Goal: Find specific page/section: Find specific page/section

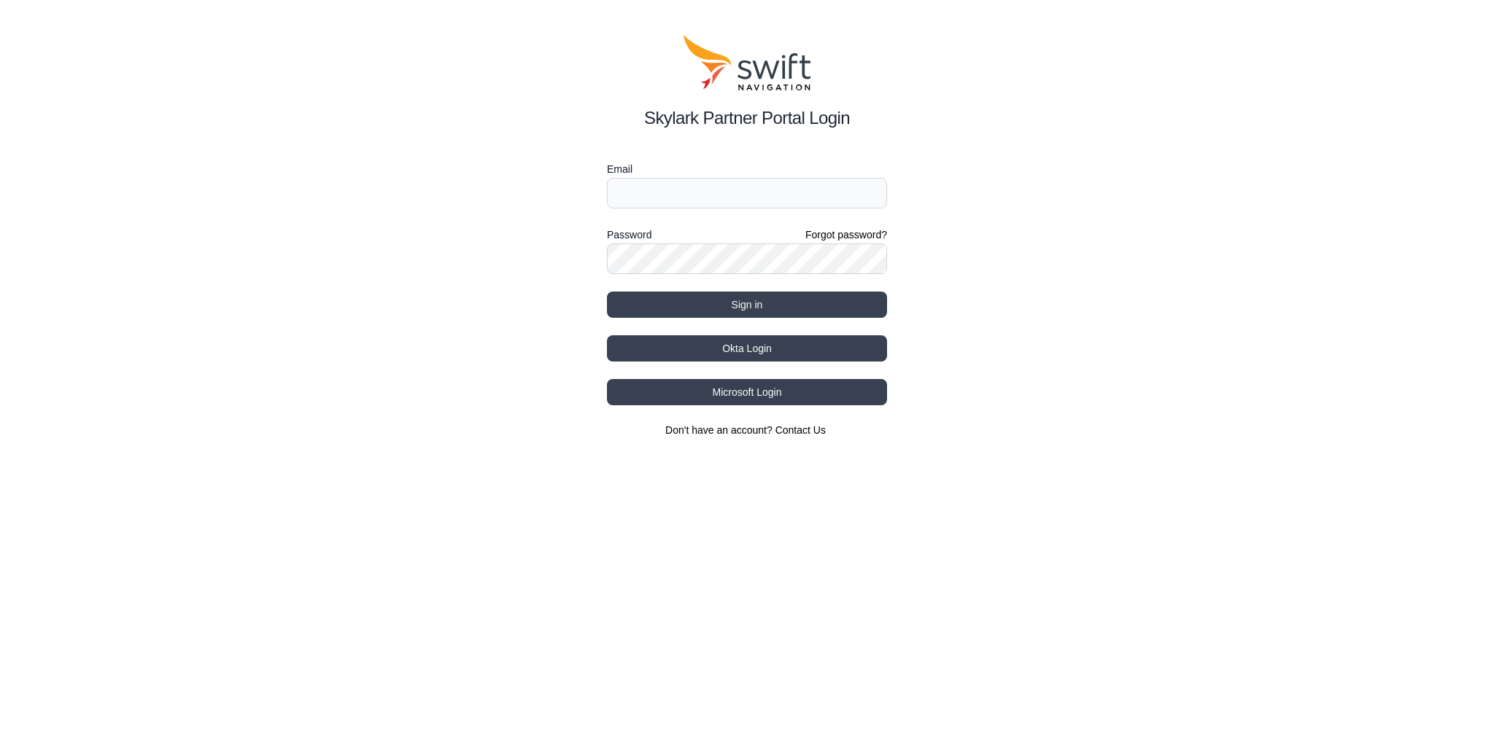
type input "chengduo.zhang@swift-nav.com"
click at [767, 301] on button "Sign in" at bounding box center [747, 305] width 280 height 26
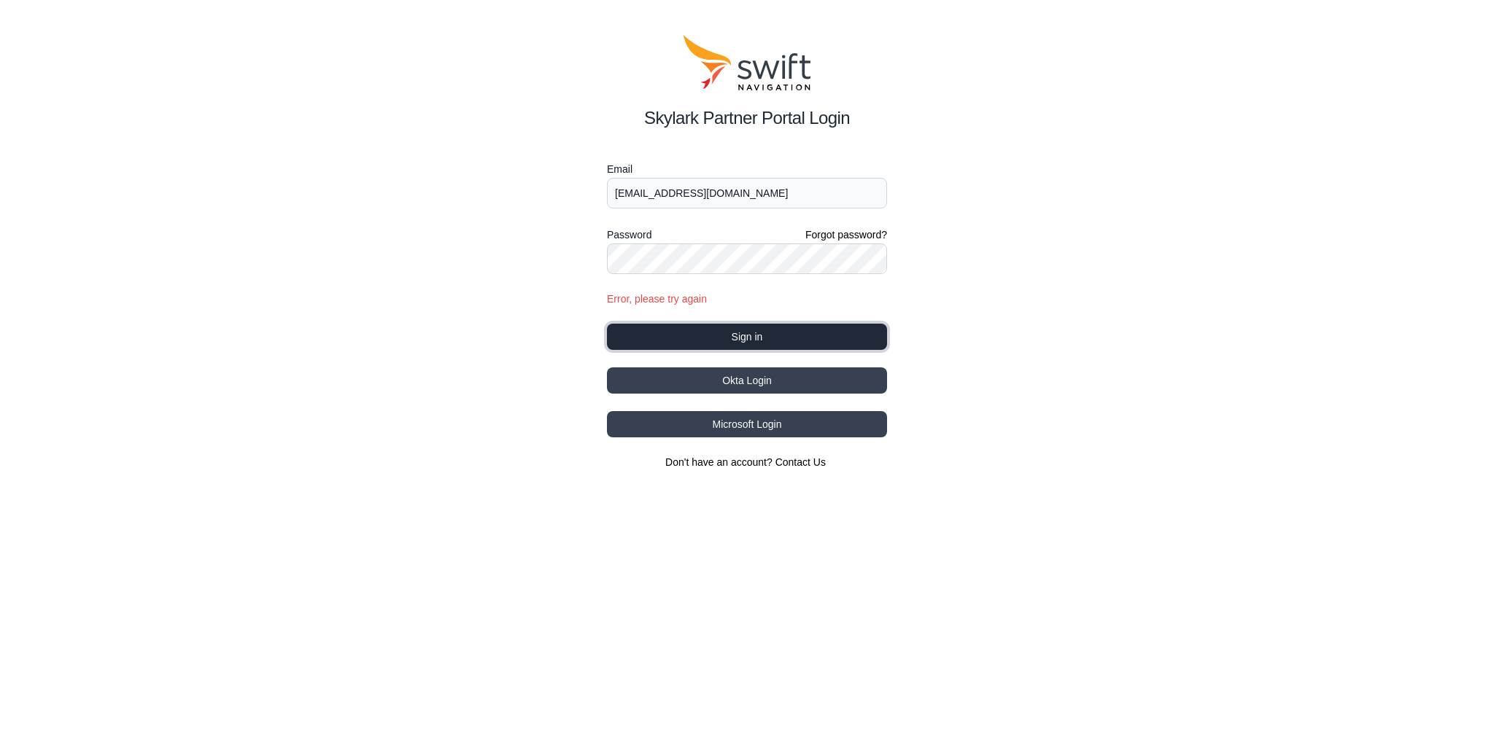
click at [758, 331] on button "Sign in" at bounding box center [747, 337] width 280 height 26
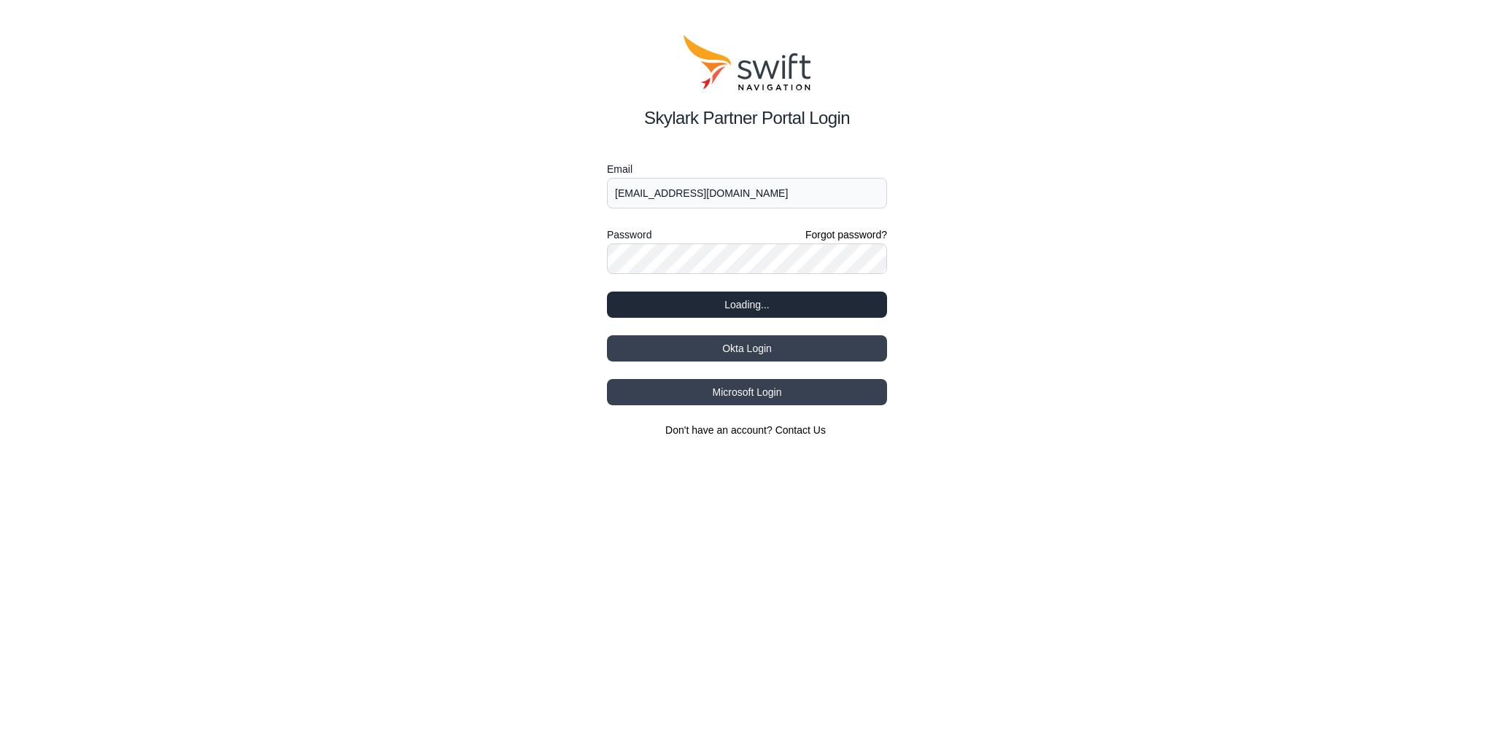
select select
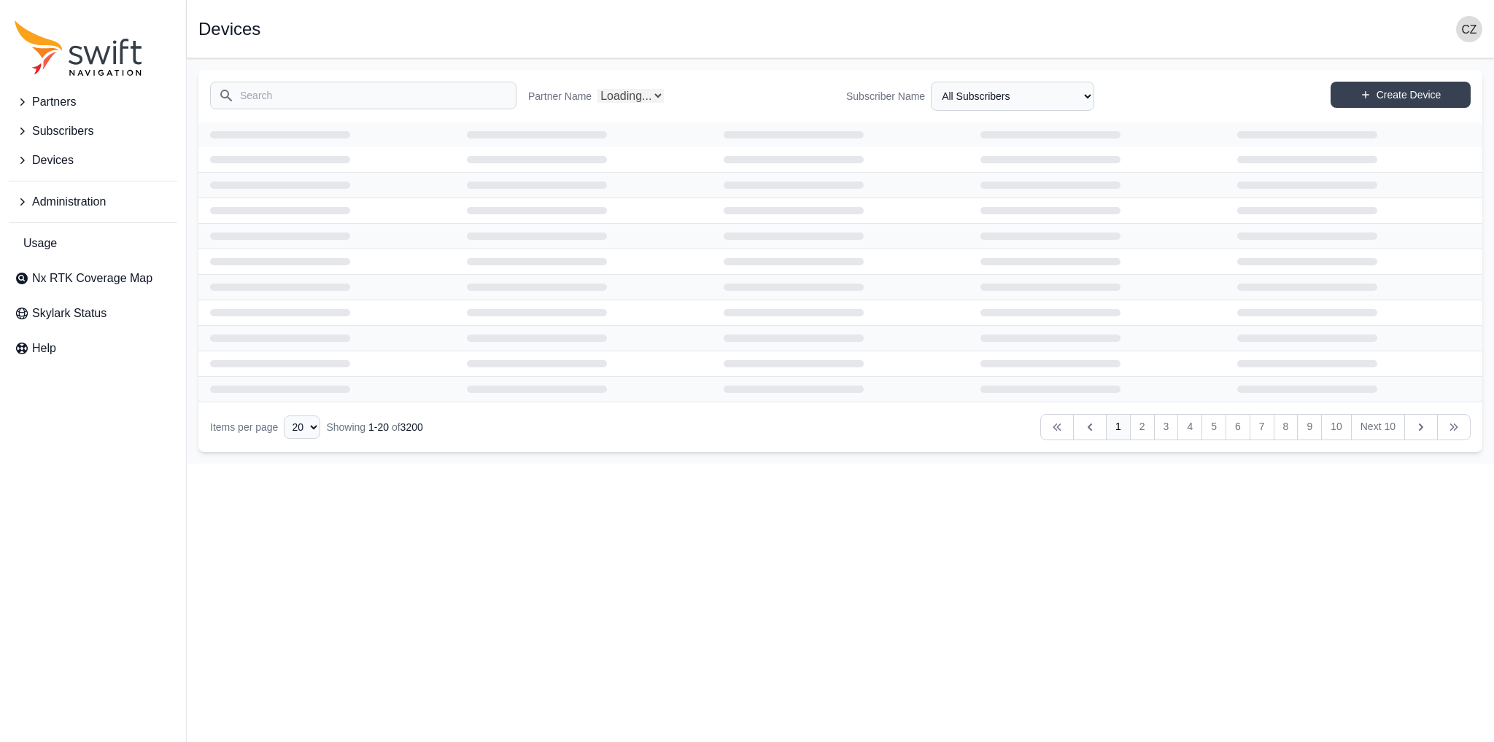
click at [351, 100] on input "Search" at bounding box center [363, 96] width 306 height 28
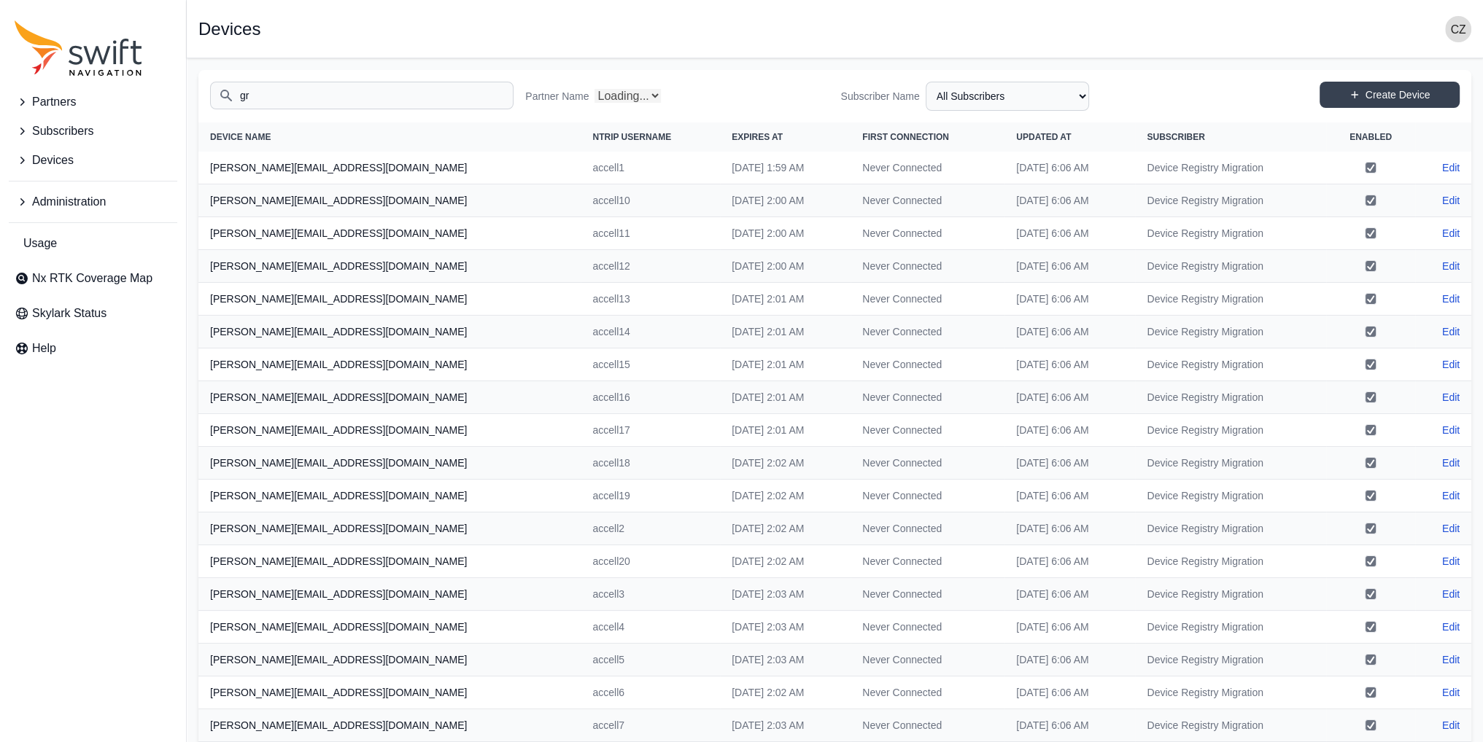
type input "gra"
select select "Partner Name"
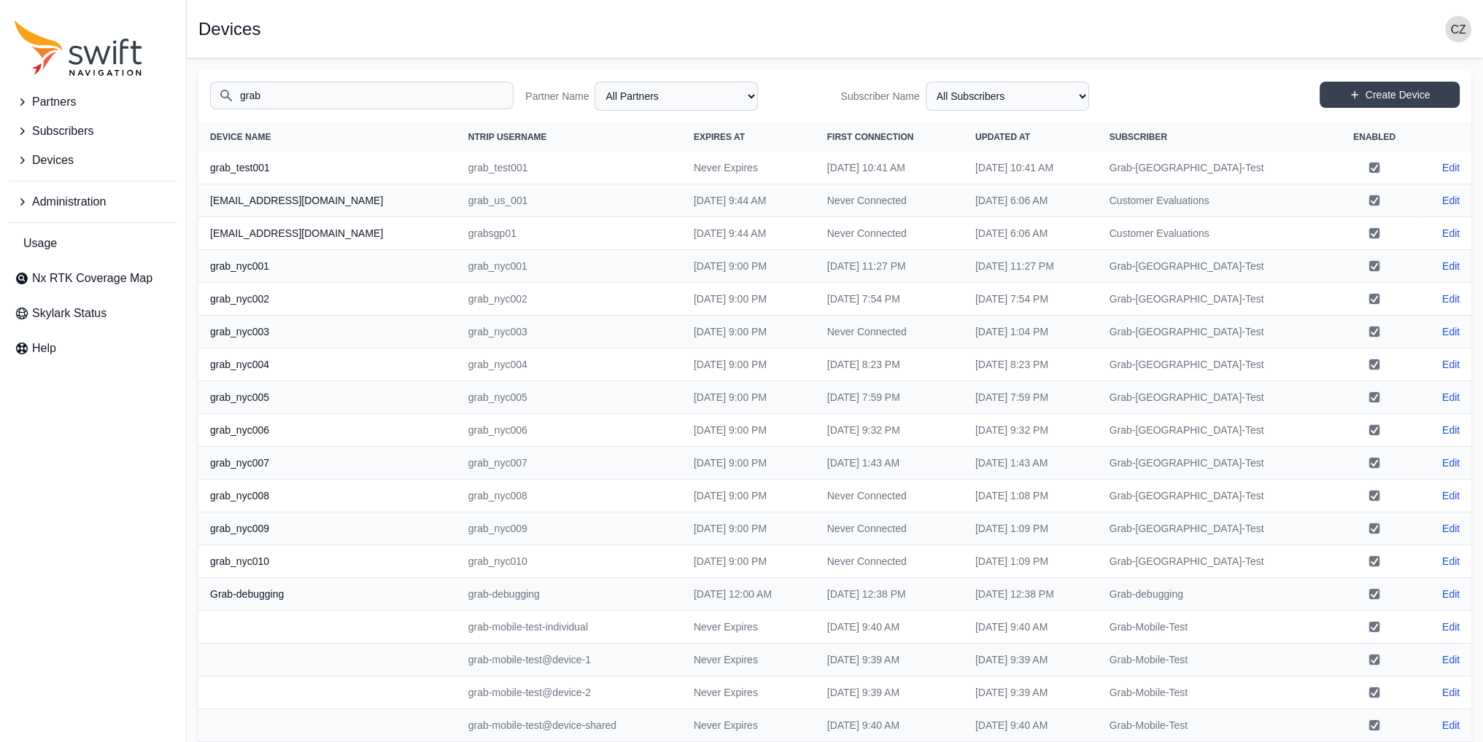
type input "grab"
drag, startPoint x: 416, startPoint y: 595, endPoint x: 489, endPoint y: 590, distance: 73.1
click at [489, 590] on td "grab-debugging" at bounding box center [569, 594] width 225 height 33
copy td "grab-debugging"
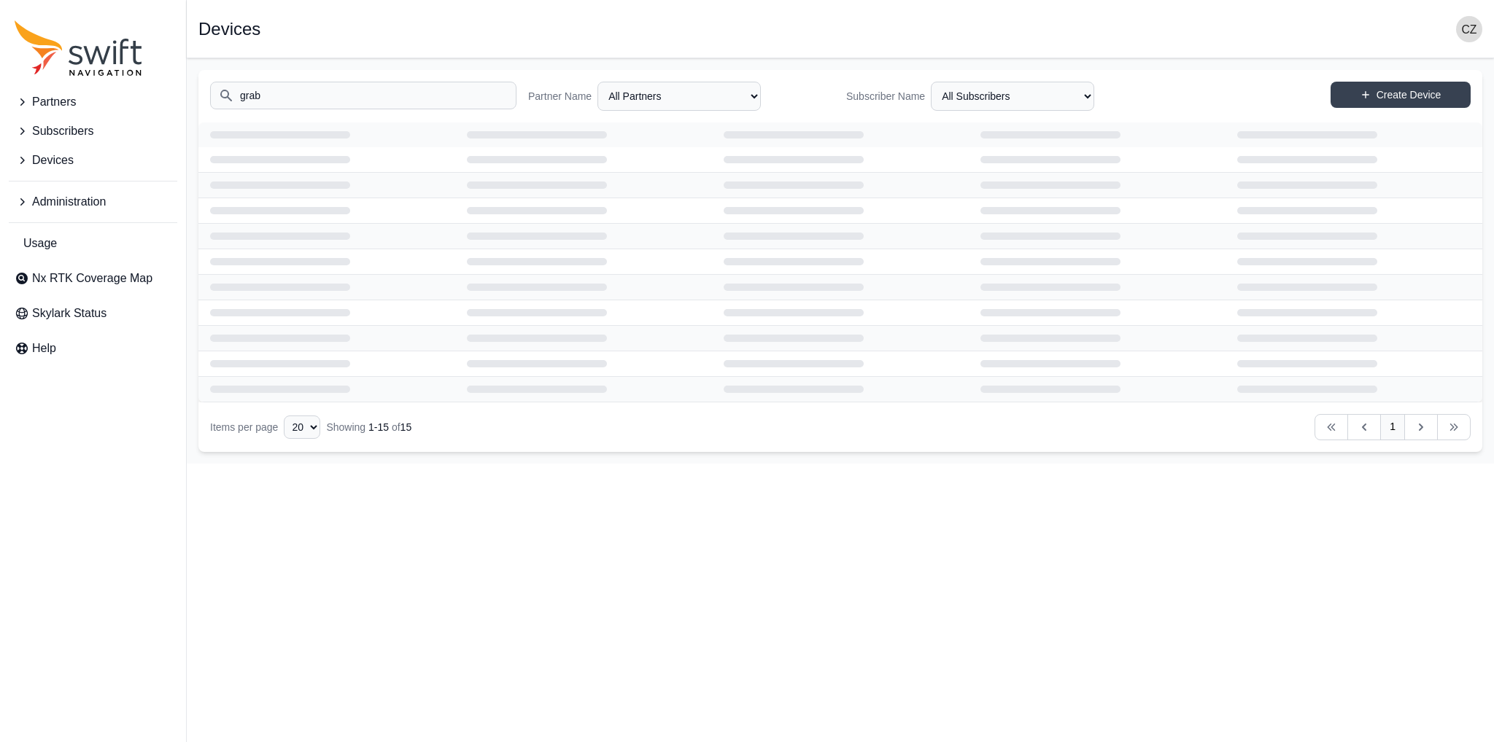
click at [295, 93] on input "grab" at bounding box center [363, 96] width 306 height 28
select select
select select "Partner Name"
click at [333, 84] on input "Search" at bounding box center [363, 96] width 306 height 28
type input "grab"
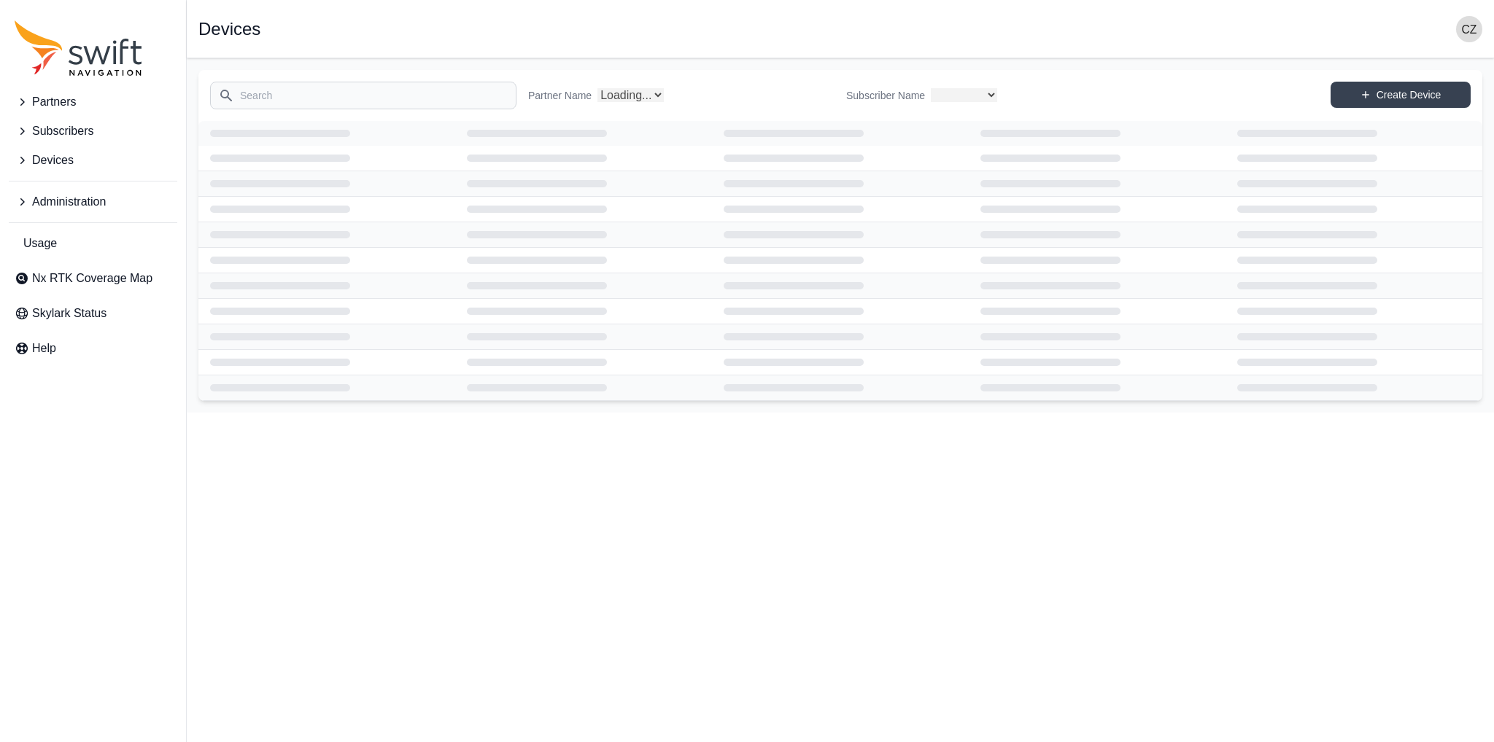
select select
select select "Partner Name"
click at [325, 88] on input "Search" at bounding box center [363, 96] width 306 height 28
type input "grab"
click at [67, 161] on span "Devices" at bounding box center [53, 161] width 42 height 18
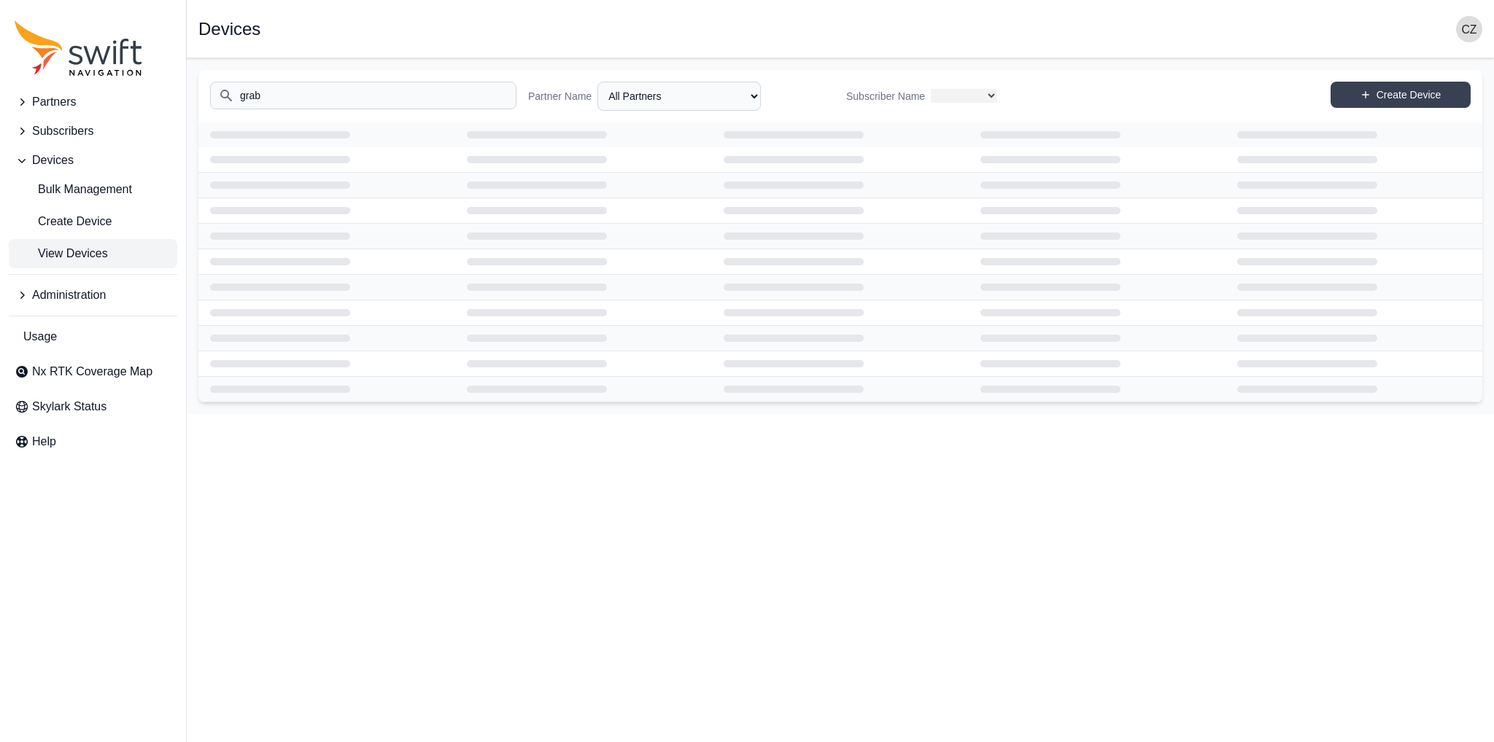
click at [79, 252] on span "View Devices" at bounding box center [61, 254] width 93 height 18
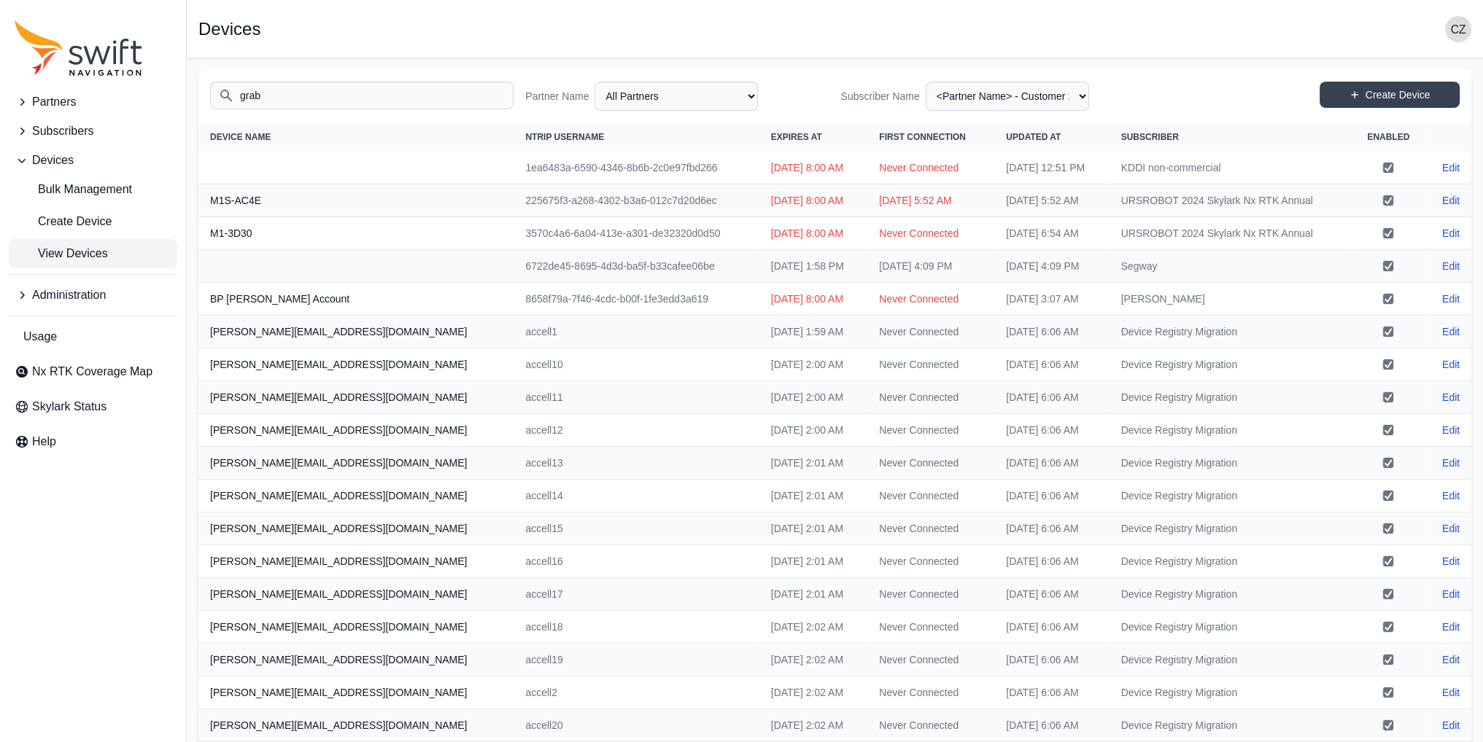
click at [332, 91] on input "grab" at bounding box center [361, 96] width 303 height 28
click at [278, 97] on input "grab" at bounding box center [361, 96] width 303 height 28
click at [668, 106] on select "All Partners AlpsAlpine Asensing Bad Elf Bench Mark Equipment & Supplies Inc. B…" at bounding box center [675, 96] width 163 height 29
click at [597, 82] on select "All Partners AlpsAlpine Asensing Bad Elf Bench Mark Equipment & Supplies Inc. B…" at bounding box center [675, 96] width 163 height 29
select select "3f7c8ae7-4574-44cd-b1e2-e924d7be4325"
